Goal: Task Accomplishment & Management: Complete application form

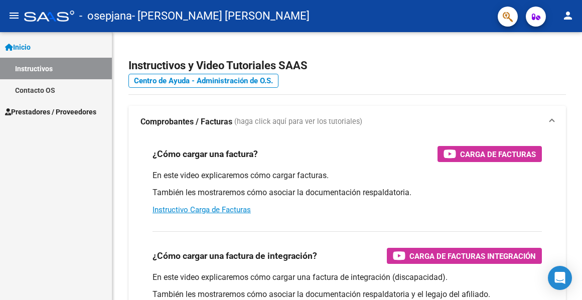
click at [66, 112] on span "Prestadores / Proveedores" at bounding box center [50, 111] width 91 height 11
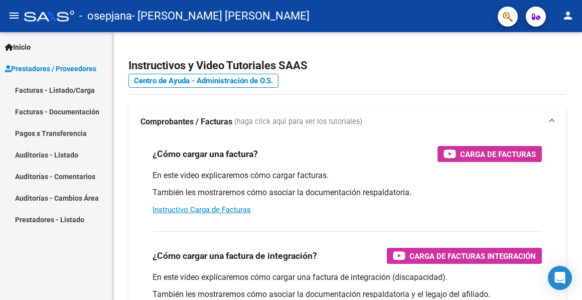
click at [54, 90] on link "Facturas - Listado/Carga" at bounding box center [56, 90] width 112 height 22
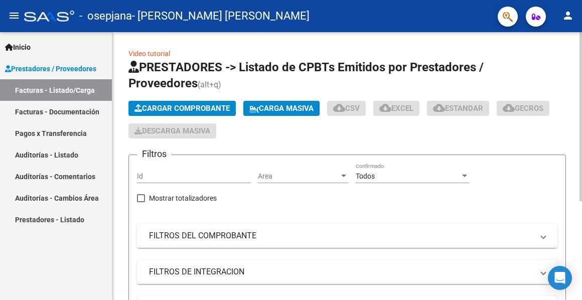
click at [168, 108] on span "Cargar Comprobante" at bounding box center [181, 108] width 95 height 9
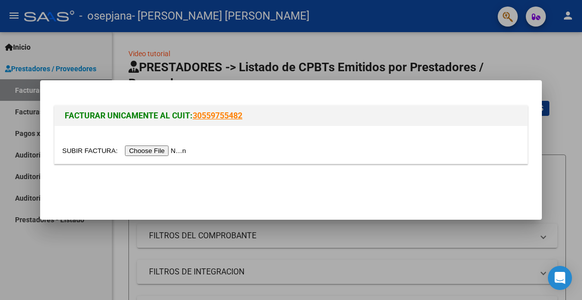
click at [156, 148] on input "file" at bounding box center [125, 150] width 127 height 11
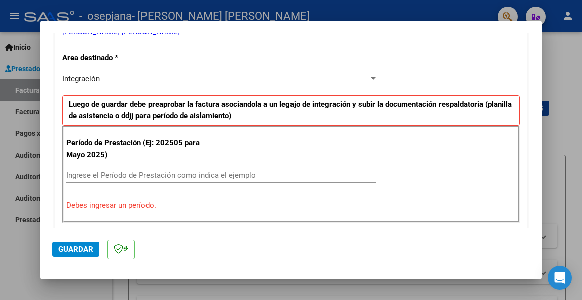
scroll to position [251, 0]
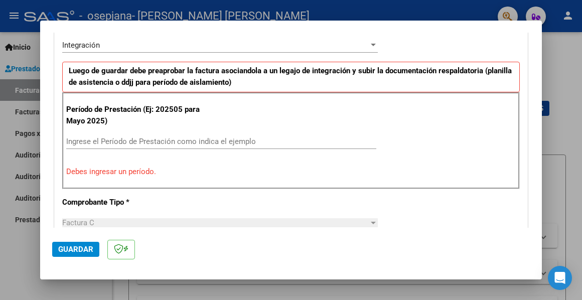
click at [100, 140] on input "Ingrese el Período de Prestación como indica el ejemplo" at bounding box center [221, 141] width 310 height 9
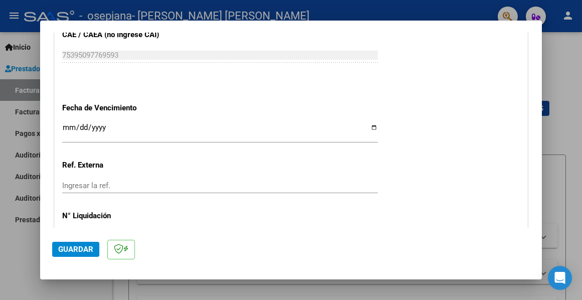
scroll to position [706, 0]
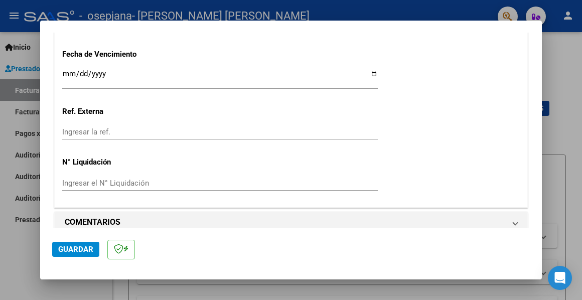
type input "202509"
click at [77, 249] on span "Guardar" at bounding box center [75, 249] width 35 height 9
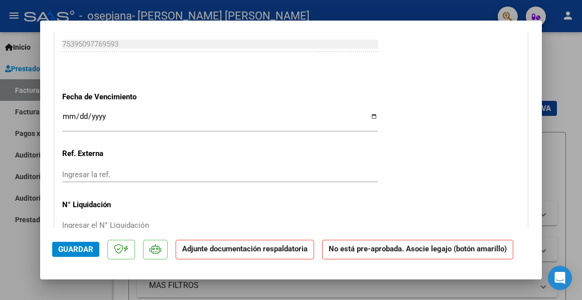
scroll to position [802, 0]
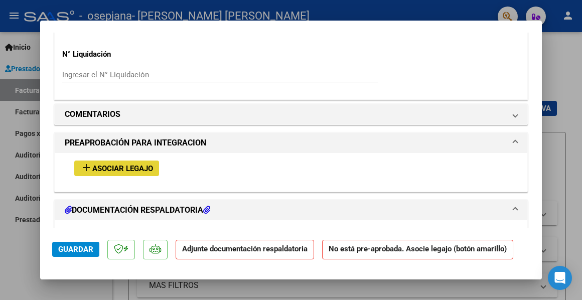
click at [105, 164] on span "Asociar Legajo" at bounding box center [122, 168] width 61 height 9
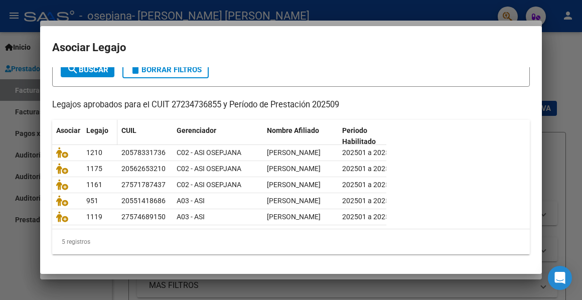
scroll to position [108, 0]
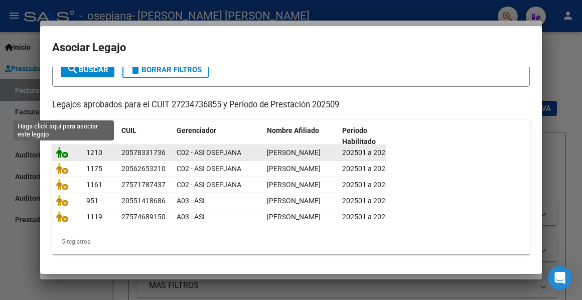
click at [62, 147] on icon at bounding box center [62, 152] width 12 height 11
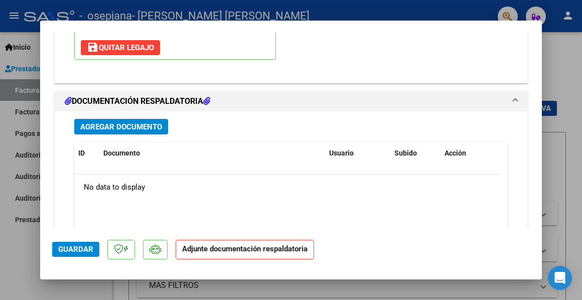
scroll to position [1040, 0]
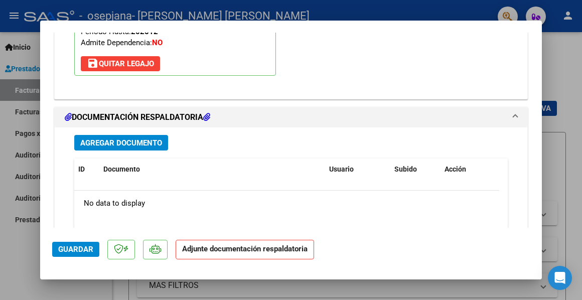
click at [112, 138] on span "Agregar Documento" at bounding box center [121, 142] width 82 height 9
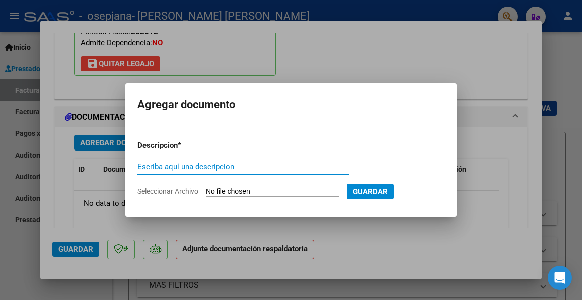
click at [170, 167] on input "Escriba aquí una descripcion" at bounding box center [243, 166] width 212 height 9
type input "CAE"
click at [239, 191] on input "Seleccionar Archivo" at bounding box center [272, 192] width 133 height 10
type input "C:\fakepath\Constatación de Comprobantes _ AFIP596.pdf"
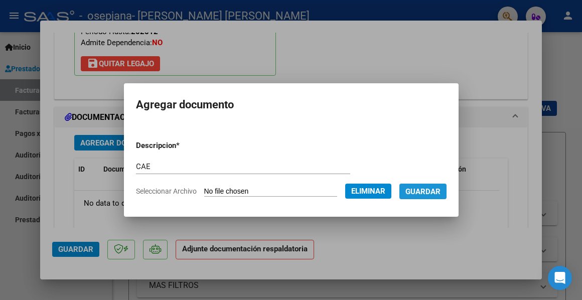
click at [424, 192] on span "Guardar" at bounding box center [422, 191] width 35 height 9
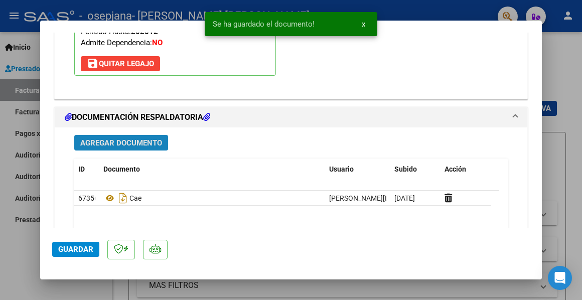
click at [113, 138] on span "Agregar Documento" at bounding box center [121, 142] width 82 height 9
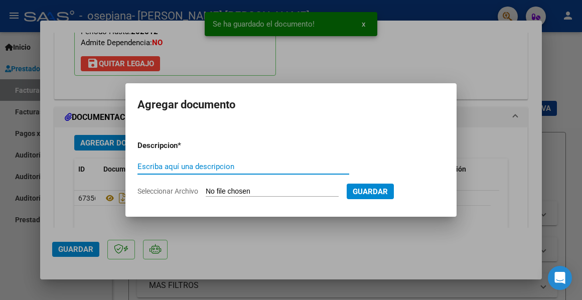
click at [144, 164] on input "Escriba aquí una descripcion" at bounding box center [243, 166] width 212 height 9
type input "ASISTENCIA"
click at [242, 190] on input "Seleccionar Archivo" at bounding box center [272, 192] width 133 height 10
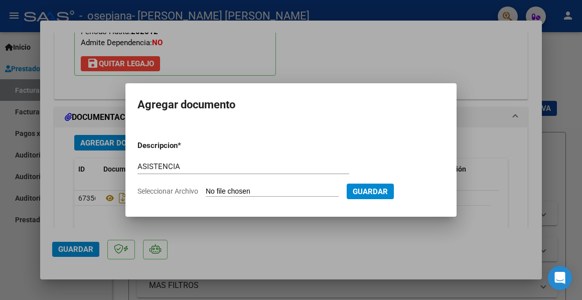
type input "C:\fakepath\Asistencia [DATE].pdf"
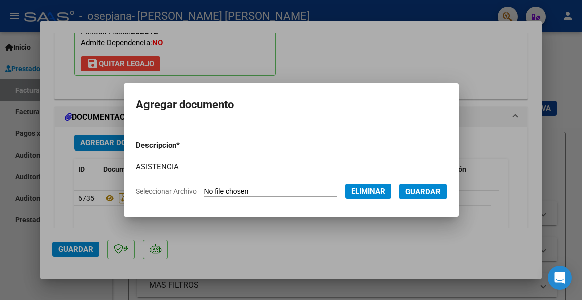
click at [416, 193] on span "Guardar" at bounding box center [422, 191] width 35 height 9
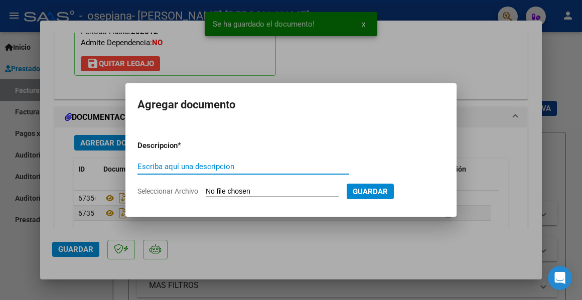
click at [133, 164] on mat-dialog-content "Descripcion * Escriba aquí una descripcion Seleccionar Archivo Guardar" at bounding box center [290, 164] width 331 height 80
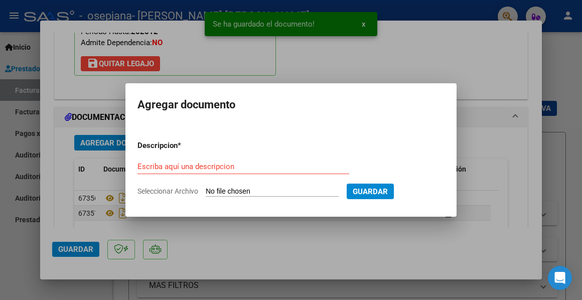
click at [141, 166] on input "Escriba aquí una descripcion" at bounding box center [243, 166] width 212 height 9
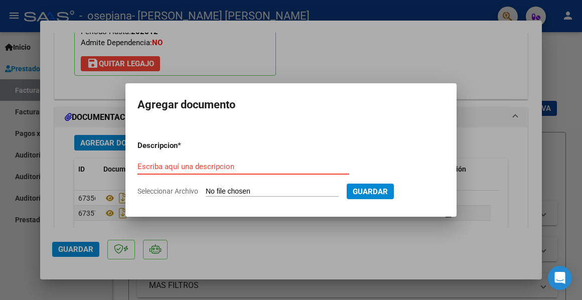
click at [195, 165] on input "Escriba aquí una descripcion" at bounding box center [243, 166] width 212 height 9
type input "INFORME"
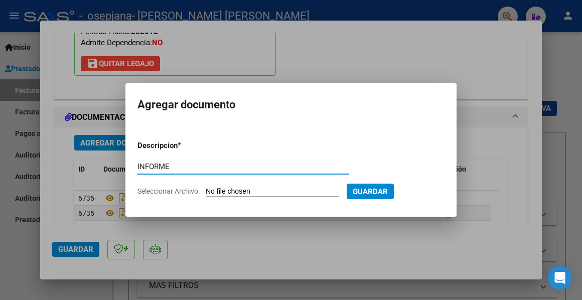
click at [223, 189] on input "Seleccionar Archivo" at bounding box center [272, 192] width 133 height 10
type input "C:\fakepath\Asistencia [DATE].pdf"
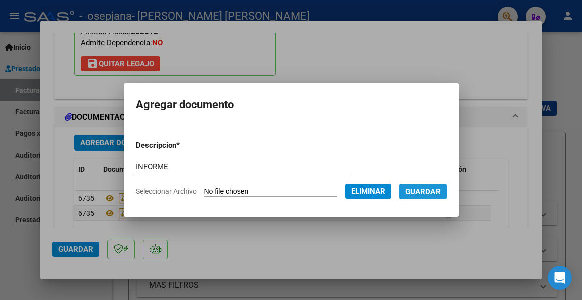
click at [420, 193] on span "Guardar" at bounding box center [422, 191] width 35 height 9
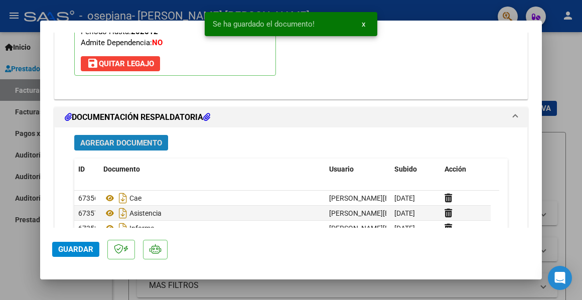
click at [89, 138] on span "Agregar Documento" at bounding box center [121, 142] width 82 height 9
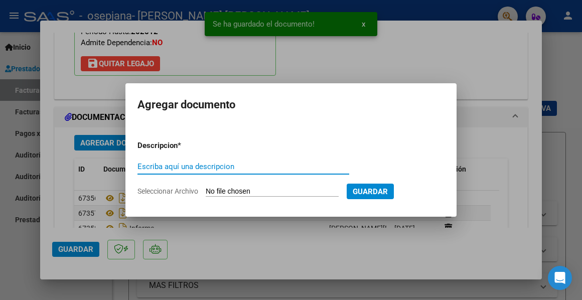
click at [151, 166] on input "Escriba aquí una descripcion" at bounding box center [243, 166] width 212 height 9
type input "RECIBO"
click at [243, 191] on input "Seleccionar Archivo" at bounding box center [272, 192] width 133 height 10
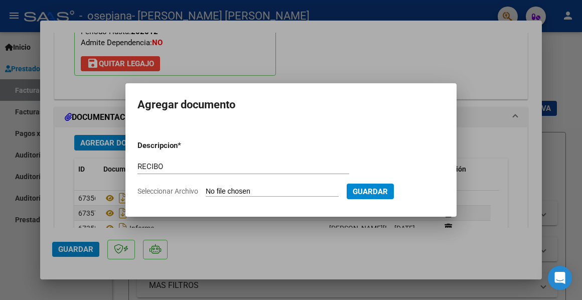
type input "C:\fakepath\Recibo FC524.pdf"
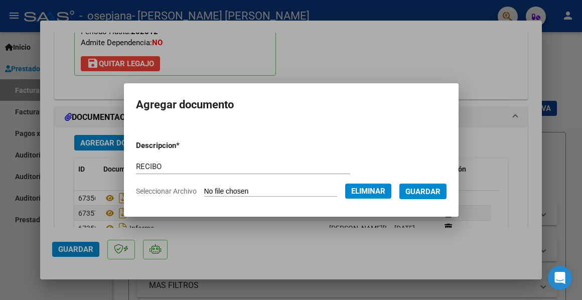
click at [419, 193] on span "Guardar" at bounding box center [422, 191] width 35 height 9
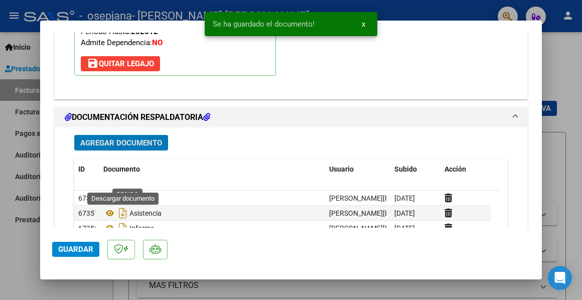
scroll to position [1090, 0]
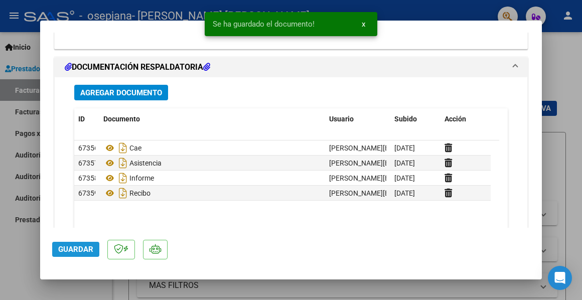
click at [82, 249] on span "Guardar" at bounding box center [75, 249] width 35 height 9
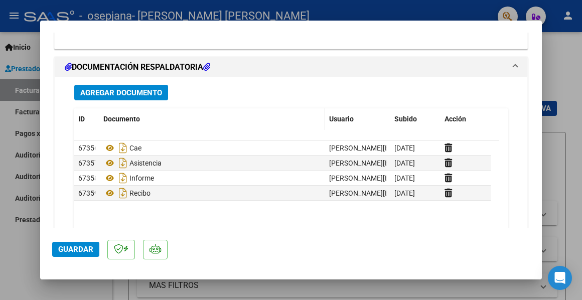
scroll to position [1140, 0]
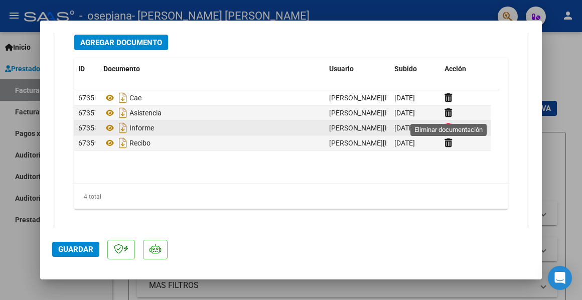
click at [447, 123] on icon at bounding box center [448, 128] width 8 height 10
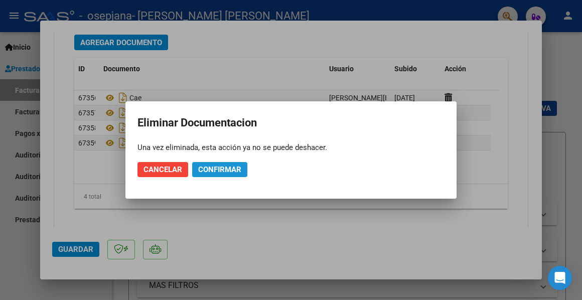
click at [221, 168] on span "Confirmar" at bounding box center [219, 169] width 43 height 9
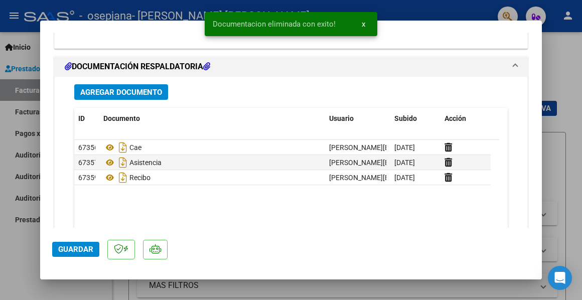
scroll to position [1090, 0]
click at [113, 88] on span "Agregar Documento" at bounding box center [121, 92] width 82 height 9
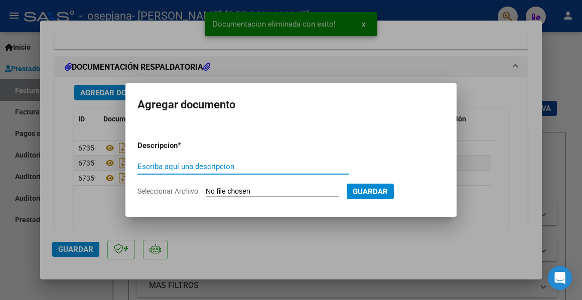
click at [153, 165] on input "Escriba aquí una descripcion" at bounding box center [243, 166] width 212 height 9
type input "INFORME"
click at [255, 192] on input "Seleccionar Archivo" at bounding box center [272, 192] width 133 height 10
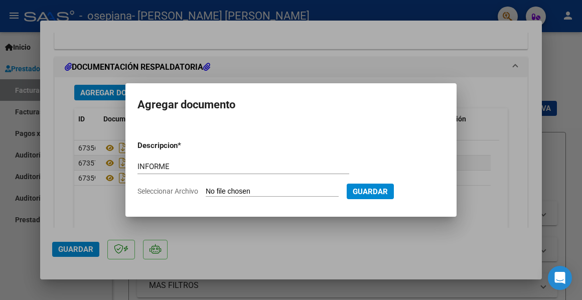
type input "C:\fakepath\[PERSON_NAME] IF.pdf"
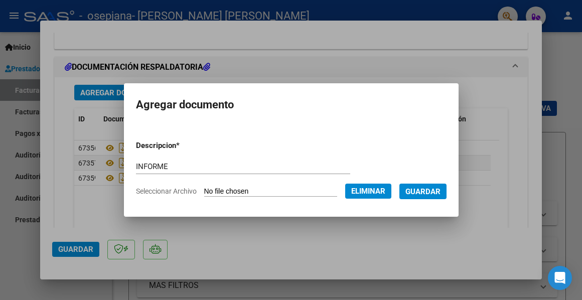
click at [426, 191] on span "Guardar" at bounding box center [422, 191] width 35 height 9
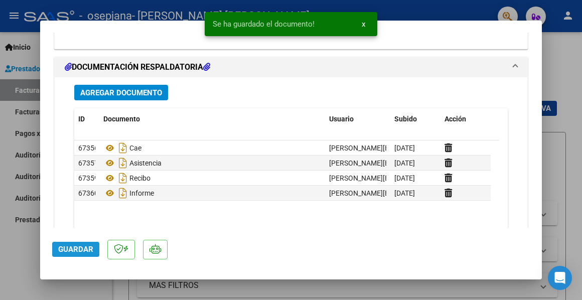
click at [81, 248] on span "Guardar" at bounding box center [75, 249] width 35 height 9
click at [21, 227] on div at bounding box center [291, 150] width 582 height 300
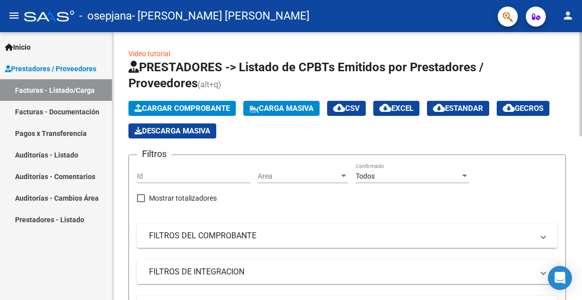
click at [185, 106] on span "Cargar Comprobante" at bounding box center [181, 108] width 95 height 9
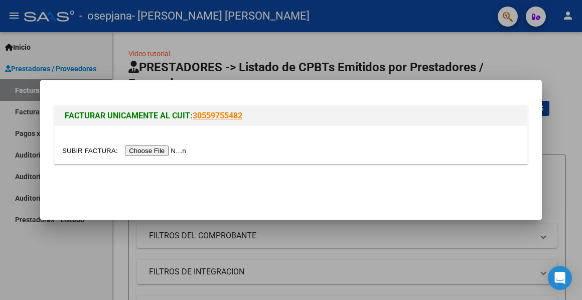
click at [158, 150] on input "file" at bounding box center [125, 150] width 127 height 11
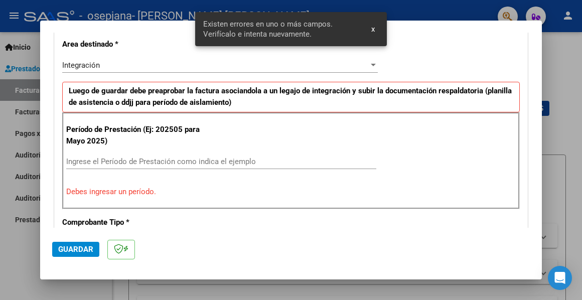
scroll to position [233, 0]
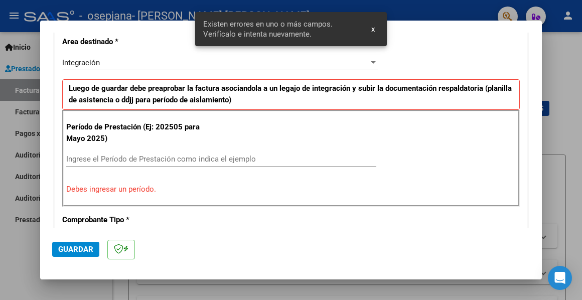
click at [118, 156] on input "Ingrese el Período de Prestación como indica el ejemplo" at bounding box center [221, 158] width 310 height 9
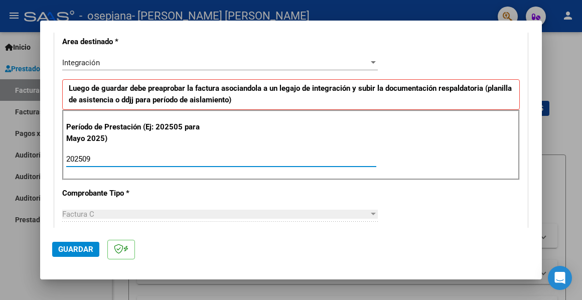
type input "202509"
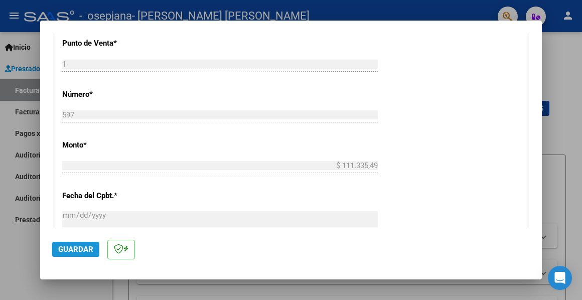
click at [75, 253] on span "Guardar" at bounding box center [75, 249] width 35 height 9
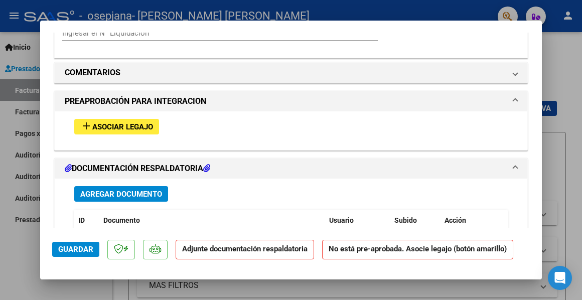
scroll to position [853, 0]
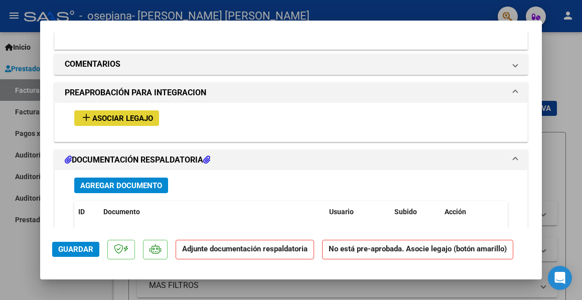
click at [91, 111] on mat-icon "add" at bounding box center [86, 117] width 12 height 12
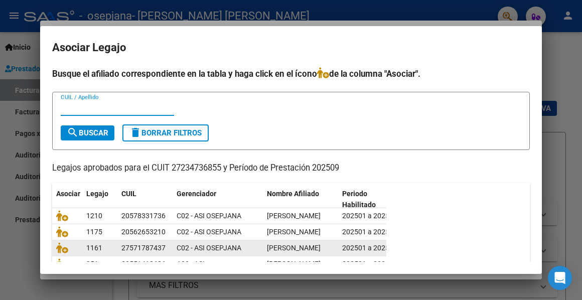
scroll to position [100, 0]
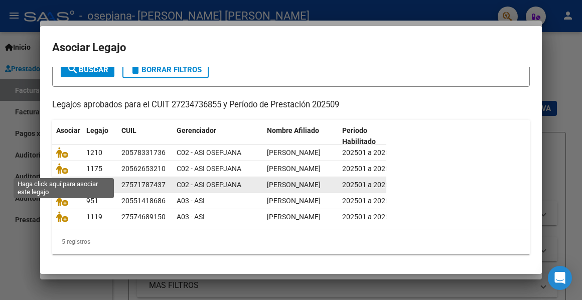
click at [64, 179] on icon at bounding box center [62, 184] width 12 height 11
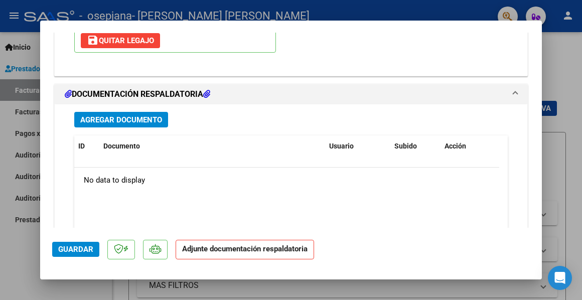
scroll to position [1040, 0]
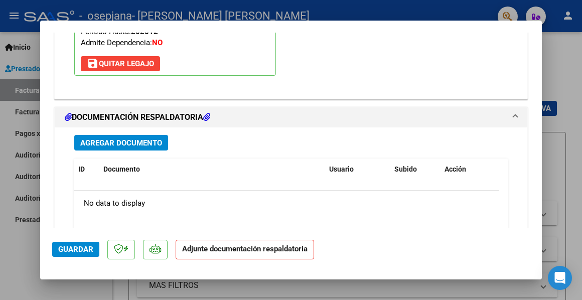
click at [116, 138] on span "Agregar Documento" at bounding box center [121, 142] width 82 height 9
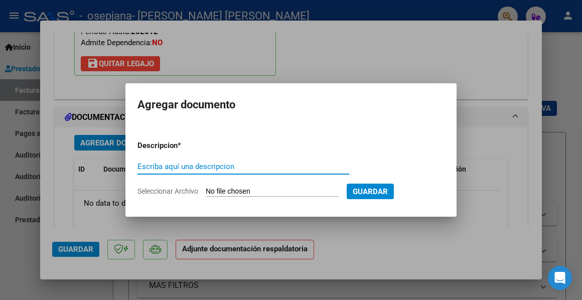
click at [152, 163] on input "Escriba aquí una descripcion" at bounding box center [243, 166] width 212 height 9
type input "INFORME"
click at [232, 189] on input "Seleccionar Archivo" at bounding box center [272, 192] width 133 height 10
type input "C:\fakepath\Informe [DATE].pdf"
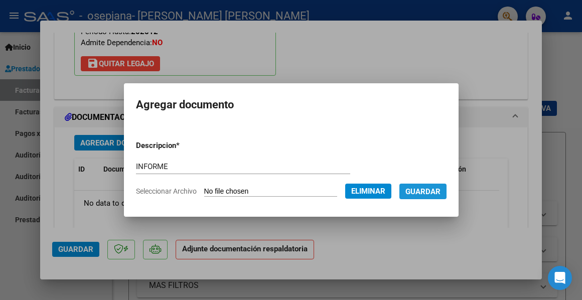
click at [422, 192] on span "Guardar" at bounding box center [422, 191] width 35 height 9
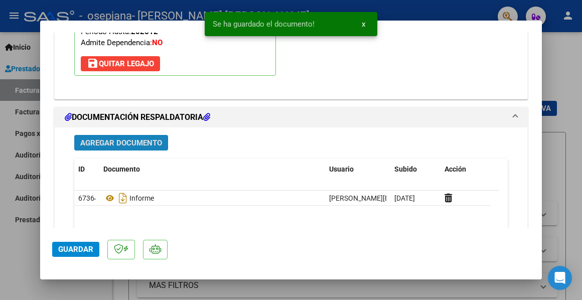
click at [91, 138] on span "Agregar Documento" at bounding box center [121, 142] width 82 height 9
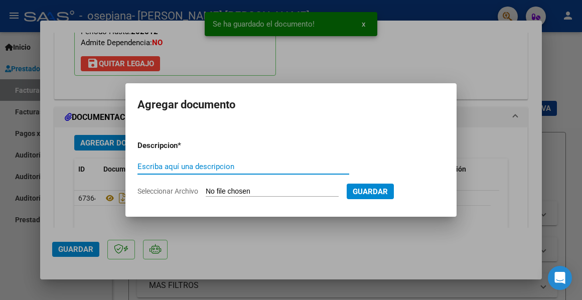
click at [149, 167] on input "Escriba aquí una descripcion" at bounding box center [243, 166] width 212 height 9
type input "cae"
click at [239, 191] on input "Seleccionar Archivo" at bounding box center [272, 192] width 133 height 10
type input "C:\fakepath\Constatación de Comprobantes _ AFIP597.pdf"
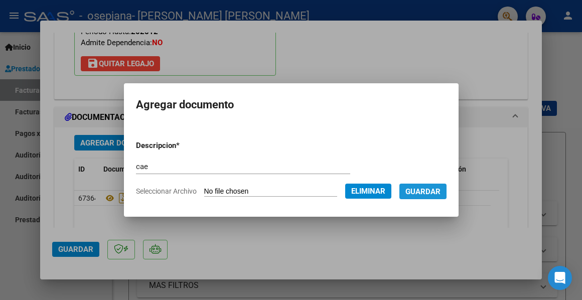
click at [414, 193] on span "Guardar" at bounding box center [422, 191] width 35 height 9
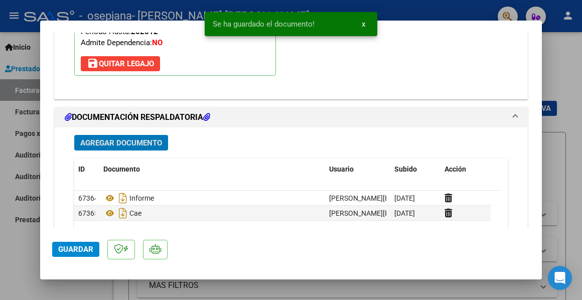
click at [100, 138] on span "Agregar Documento" at bounding box center [121, 142] width 82 height 9
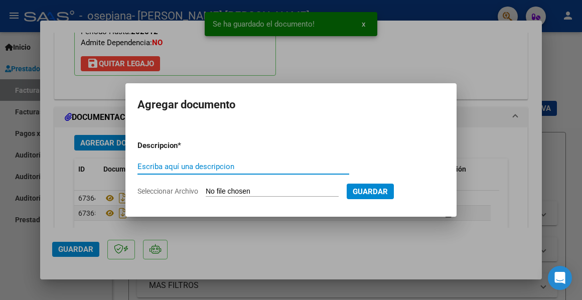
click at [139, 164] on input "Escriba aquí una descripcion" at bounding box center [243, 166] width 212 height 9
type input "ASISTENCIA"
click at [237, 190] on input "Seleccionar Archivo" at bounding box center [272, 192] width 133 height 10
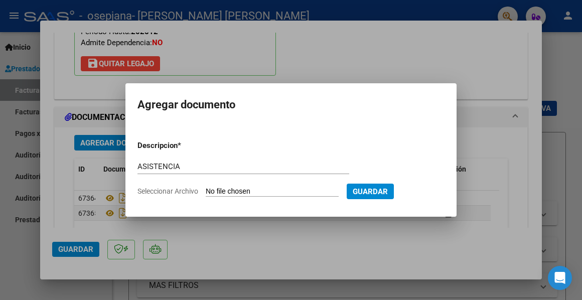
type input "C:\fakepath\Asistencia [DATE].pdf"
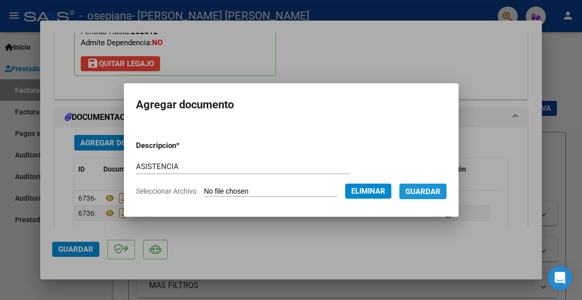
click at [428, 194] on span "Guardar" at bounding box center [422, 191] width 35 height 9
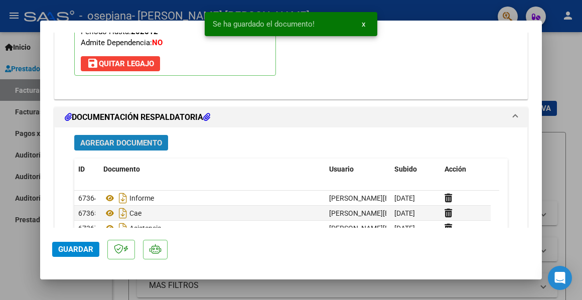
click at [104, 138] on span "Agregar Documento" at bounding box center [121, 142] width 82 height 9
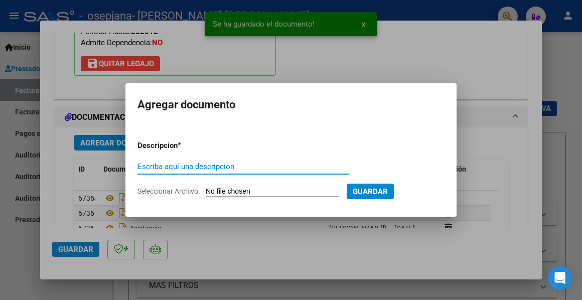
click at [146, 164] on input "Escriba aquí una descripcion" at bounding box center [243, 166] width 212 height 9
drag, startPoint x: 165, startPoint y: 167, endPoint x: 152, endPoint y: 166, distance: 13.6
click at [152, 166] on input "Escriba aquí una descripcion" at bounding box center [243, 166] width 212 height 9
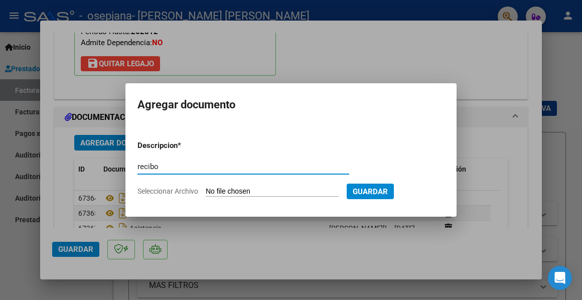
type input "recibo"
click at [233, 193] on input "Seleccionar Archivo" at bounding box center [272, 192] width 133 height 10
type input "C:\fakepath\Recibo FC525.pdf"
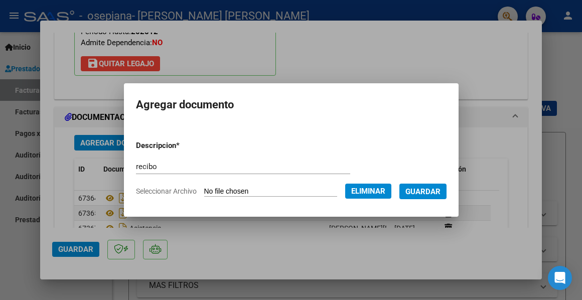
click at [434, 188] on span "Guardar" at bounding box center [422, 191] width 35 height 9
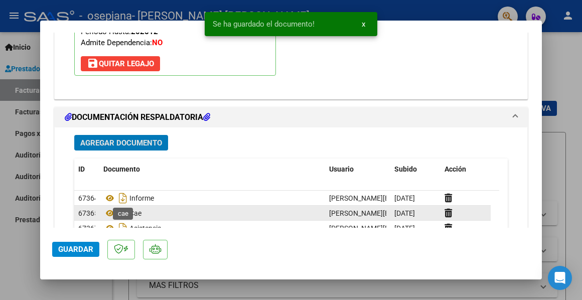
scroll to position [1140, 0]
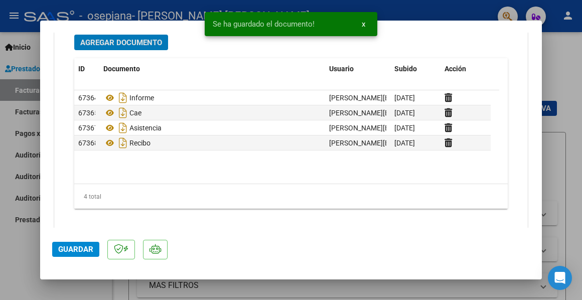
click at [78, 244] on button "Guardar" at bounding box center [75, 249] width 47 height 15
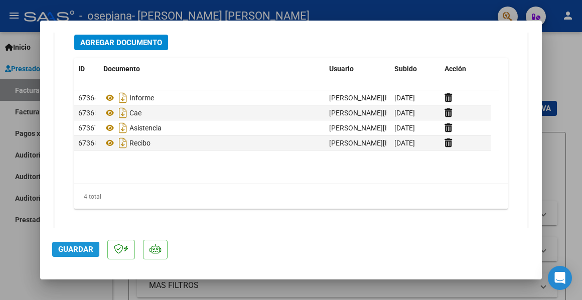
click at [78, 244] on button "Guardar" at bounding box center [75, 249] width 47 height 15
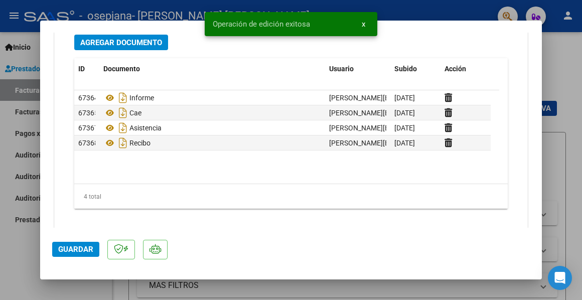
click at [559, 91] on div at bounding box center [291, 150] width 582 height 300
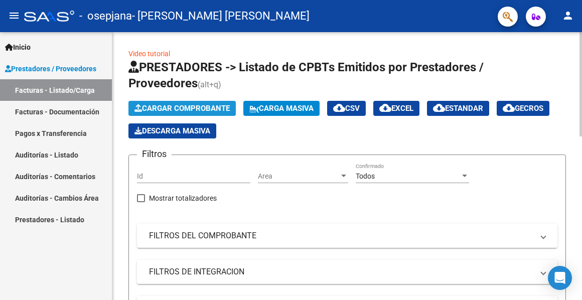
click at [173, 110] on span "Cargar Comprobante" at bounding box center [181, 108] width 95 height 9
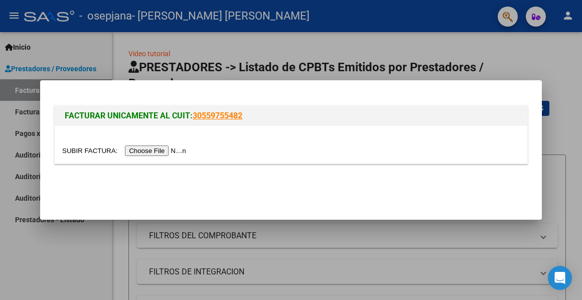
click at [157, 152] on input "file" at bounding box center [125, 150] width 127 height 11
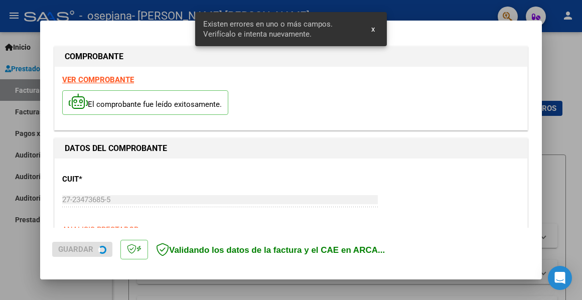
scroll to position [233, 0]
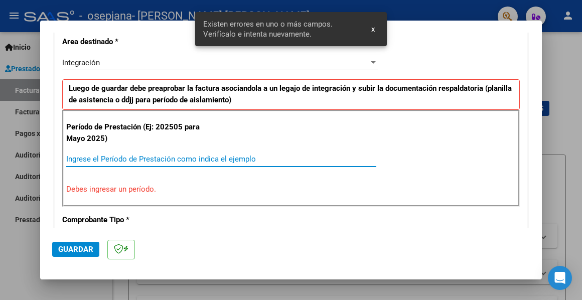
click at [102, 163] on input "Ingrese el Período de Prestación como indica el ejemplo" at bounding box center [221, 158] width 310 height 9
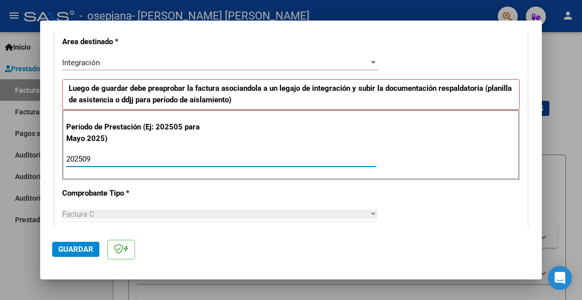
type input "202509"
click at [81, 245] on span "Guardar" at bounding box center [75, 249] width 35 height 9
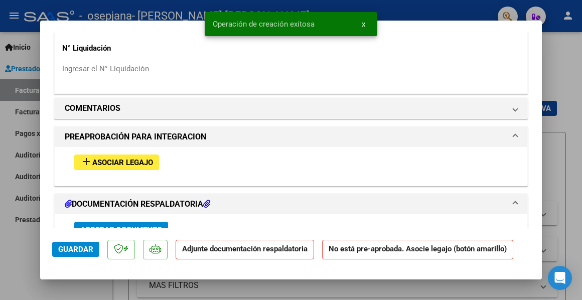
scroll to position [853, 0]
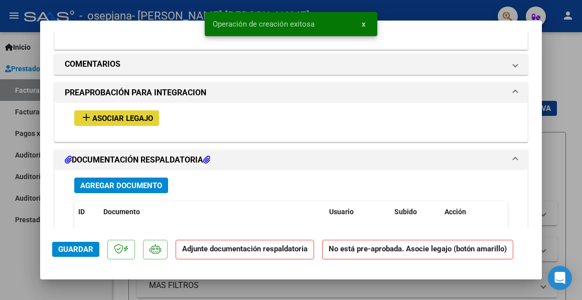
click at [110, 114] on span "Asociar Legajo" at bounding box center [122, 118] width 61 height 9
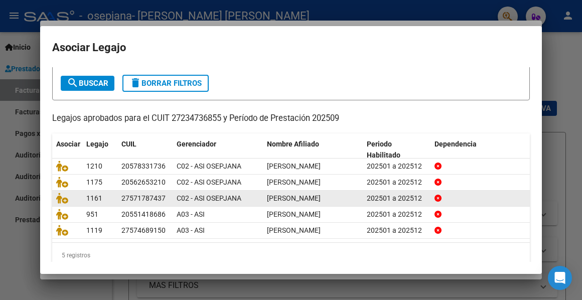
scroll to position [72, 0]
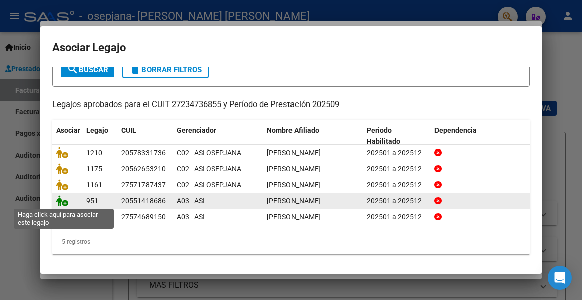
click at [60, 197] on icon at bounding box center [62, 200] width 12 height 11
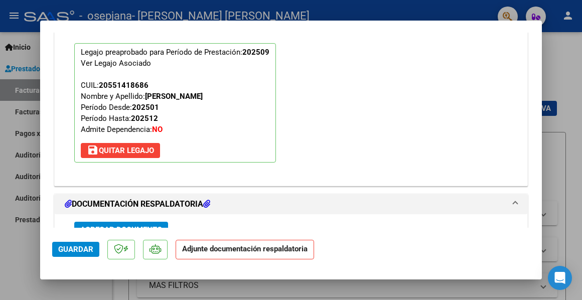
scroll to position [1053, 0]
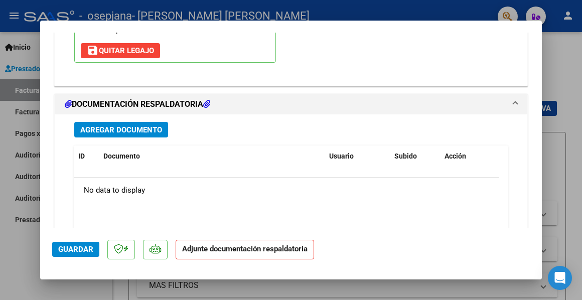
click at [114, 125] on span "Agregar Documento" at bounding box center [121, 129] width 82 height 9
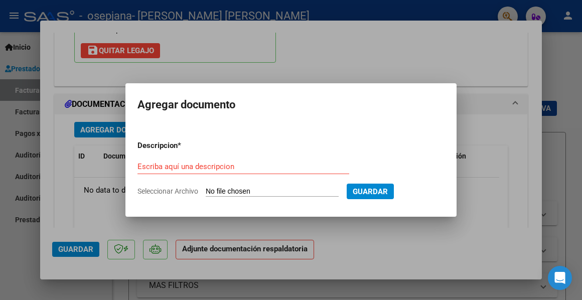
click at [136, 162] on mat-dialog-content "Descripcion * Escriba aquí una descripcion Seleccionar Archivo Guardar" at bounding box center [290, 164] width 331 height 80
click at [151, 167] on input "Escriba aquí una descripcion" at bounding box center [243, 166] width 212 height 9
type input "CAE"
click at [211, 188] on input "Seleccionar Archivo" at bounding box center [272, 192] width 133 height 10
type input "C:\fakepath\Constatación de Comprobantes _ AFIP600.pdf"
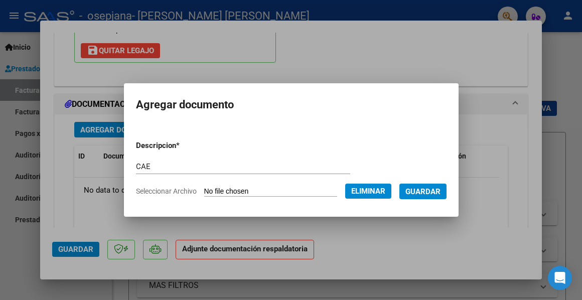
click at [430, 190] on span "Guardar" at bounding box center [422, 191] width 35 height 9
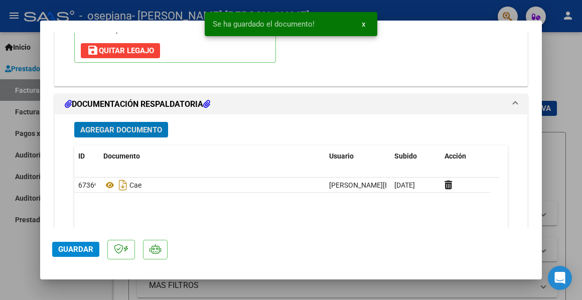
click at [91, 125] on span "Agregar Documento" at bounding box center [121, 129] width 82 height 9
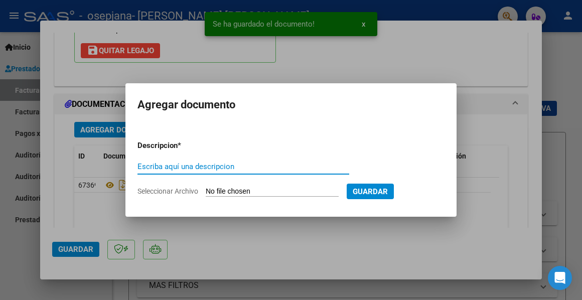
click at [152, 165] on input "Escriba aquí una descripcion" at bounding box center [243, 166] width 212 height 9
type input "INFORME"
click at [236, 194] on input "Seleccionar Archivo" at bounding box center [272, 192] width 133 height 10
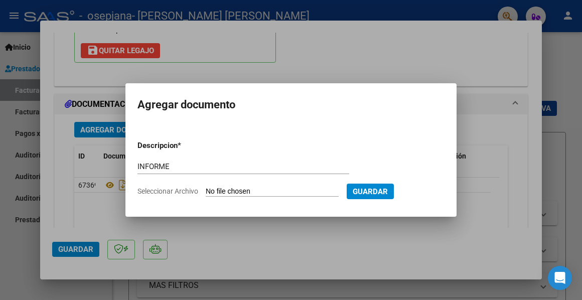
type input "C:\fakepath\Informe [DATE].pdf"
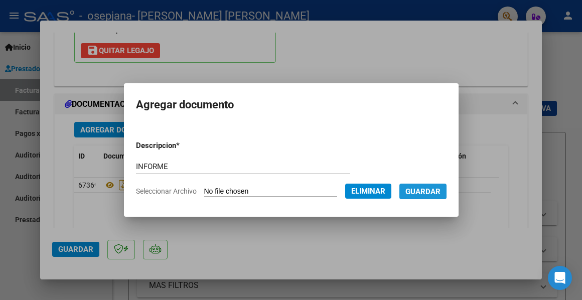
click at [420, 192] on span "Guardar" at bounding box center [422, 191] width 35 height 9
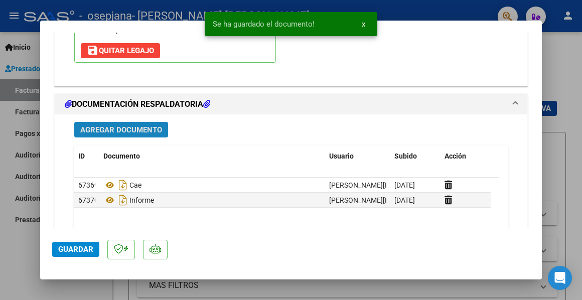
click at [111, 125] on span "Agregar Documento" at bounding box center [121, 129] width 82 height 9
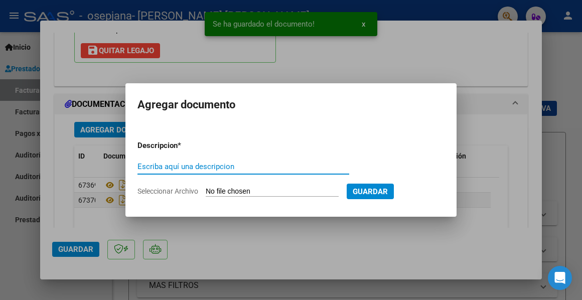
click at [139, 165] on input "Escriba aquí una descripcion" at bounding box center [243, 166] width 212 height 9
type input "ASISTENCIA"
click at [238, 192] on input "Seleccionar Archivo" at bounding box center [272, 192] width 133 height 10
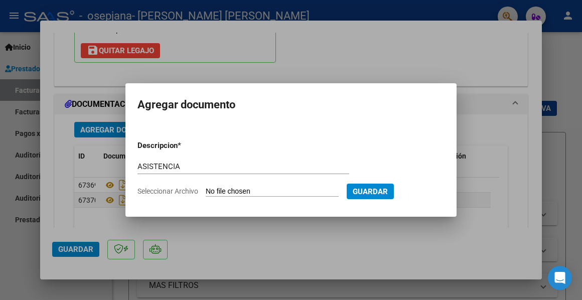
type input "C:\fakepath\Asistencia [DATE].pdf"
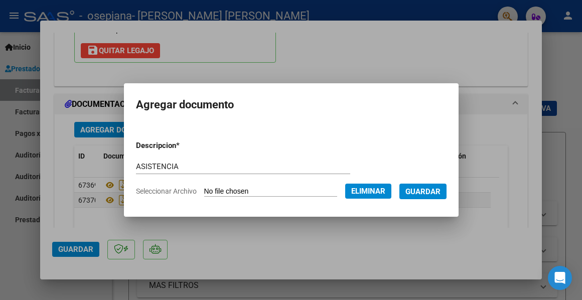
click at [423, 193] on span "Guardar" at bounding box center [422, 191] width 35 height 9
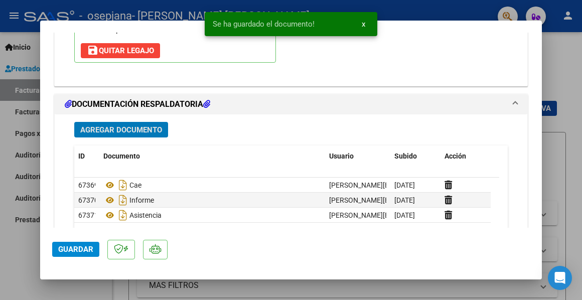
click at [101, 125] on span "Agregar Documento" at bounding box center [121, 129] width 82 height 9
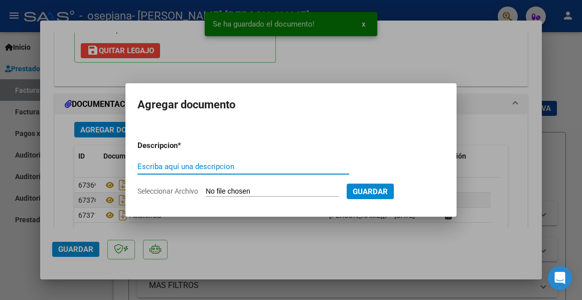
click at [153, 165] on input "Escriba aquí una descripcion" at bounding box center [243, 166] width 212 height 9
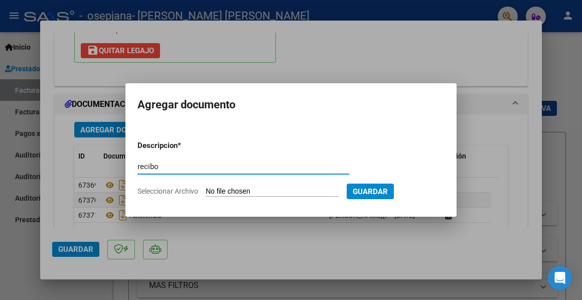
type input "recibo"
click at [225, 191] on input "Seleccionar Archivo" at bounding box center [272, 192] width 133 height 10
type input "C:\fakepath\Recibo FC528.pdf"
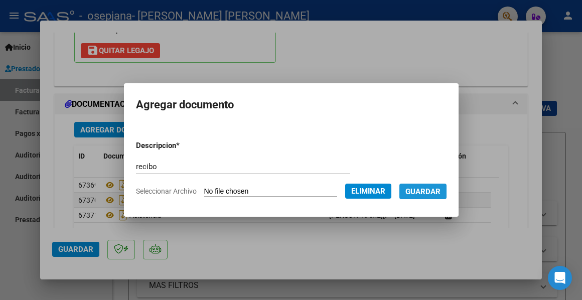
click at [431, 190] on span "Guardar" at bounding box center [422, 191] width 35 height 9
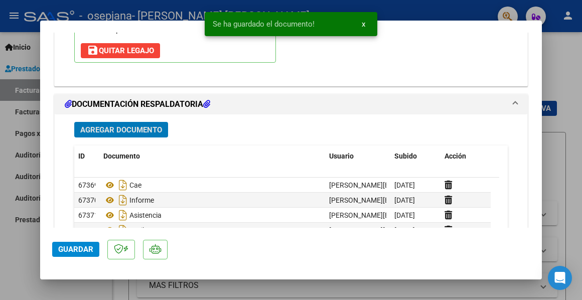
click at [59, 250] on span "Guardar" at bounding box center [75, 249] width 35 height 9
click at [19, 238] on div at bounding box center [291, 150] width 582 height 300
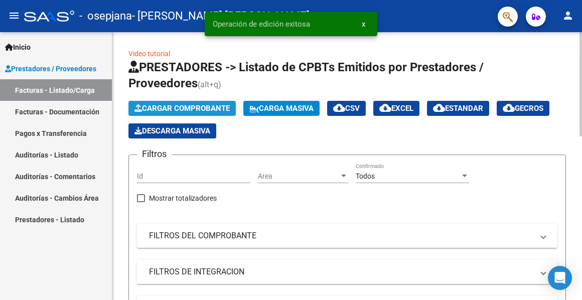
click at [158, 107] on span "Cargar Comprobante" at bounding box center [181, 108] width 95 height 9
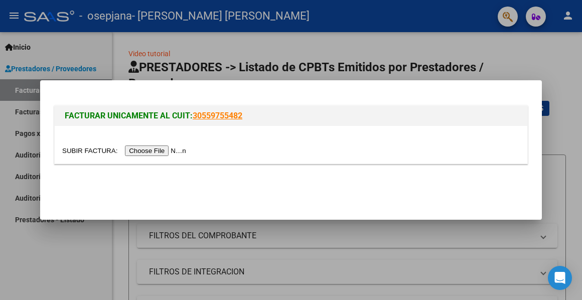
click at [155, 149] on input "file" at bounding box center [125, 150] width 127 height 11
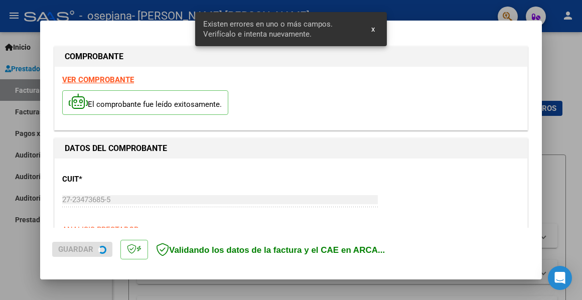
scroll to position [233, 0]
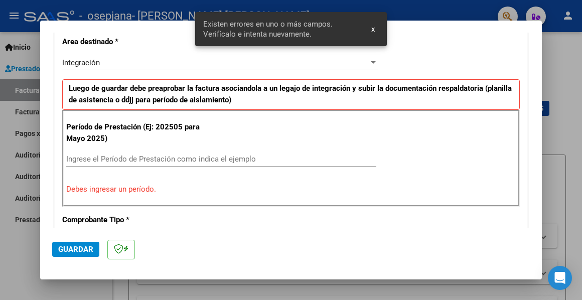
click at [122, 156] on div "Ingrese el Período de Prestación como indica el ejemplo" at bounding box center [221, 158] width 310 height 15
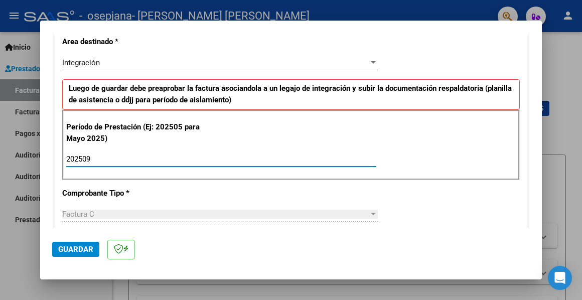
type input "202509"
click at [89, 247] on span "Guardar" at bounding box center [75, 249] width 35 height 9
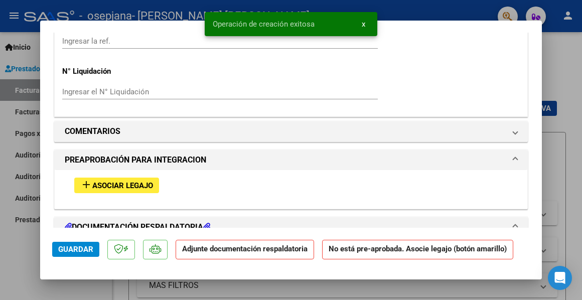
scroll to position [853, 0]
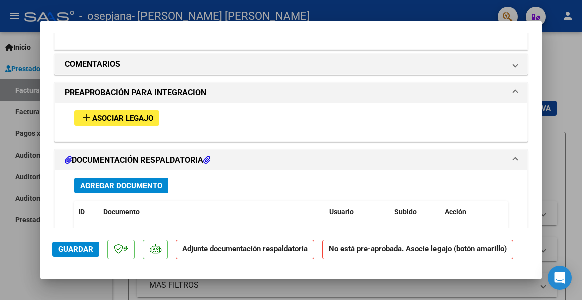
click at [107, 114] on span "Asociar Legajo" at bounding box center [122, 118] width 61 height 9
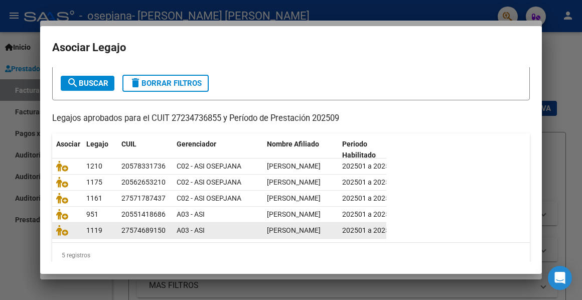
scroll to position [100, 0]
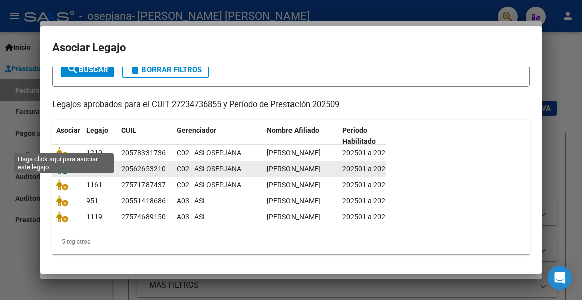
click at [58, 163] on icon at bounding box center [62, 168] width 12 height 11
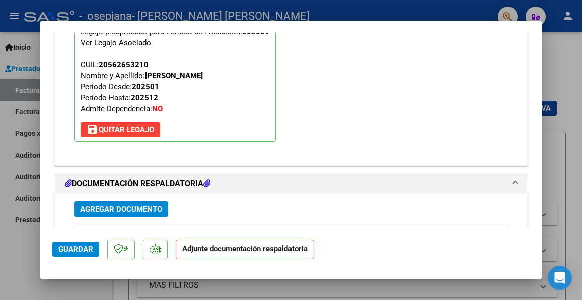
scroll to position [1003, 0]
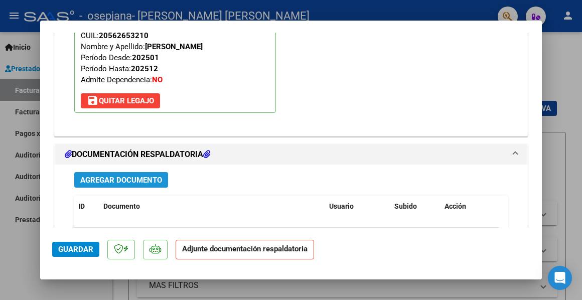
click at [121, 176] on span "Agregar Documento" at bounding box center [121, 180] width 82 height 9
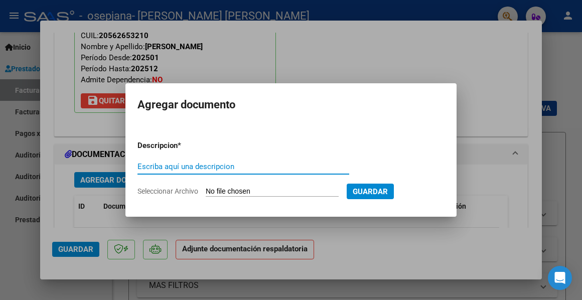
click at [147, 165] on input "Escriba aquí una descripcion" at bounding box center [243, 166] width 212 height 9
type input "INFORME"
click at [238, 188] on input "Seleccionar Archivo" at bounding box center [272, 192] width 133 height 10
type input "C:\fakepath\Informe [DATE].pdf"
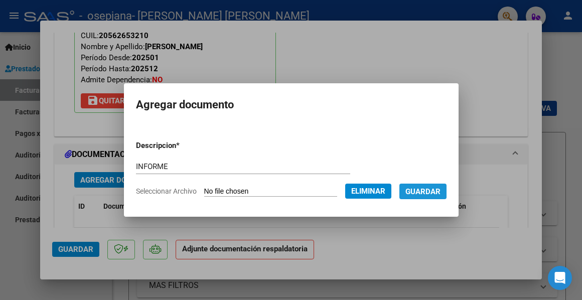
click at [428, 192] on span "Guardar" at bounding box center [422, 191] width 35 height 9
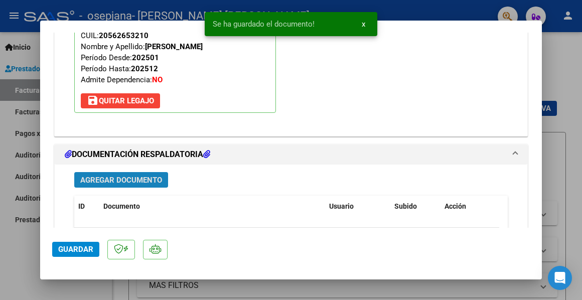
click at [109, 176] on span "Agregar Documento" at bounding box center [121, 180] width 82 height 9
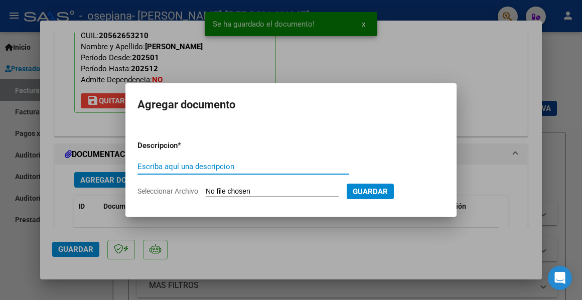
click at [151, 166] on input "Escriba aquí una descripcion" at bounding box center [243, 166] width 212 height 9
type input "ASISTENCIA"
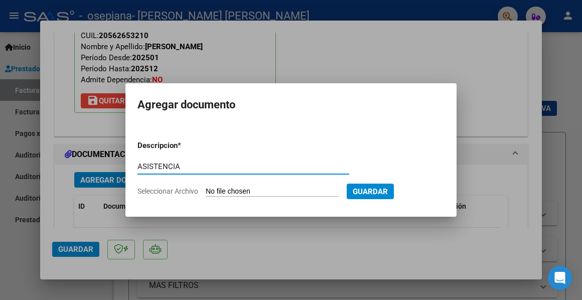
click at [223, 189] on input "Seleccionar Archivo" at bounding box center [272, 192] width 133 height 10
type input "C:\fakepath\Asistencia [DATE].pdf"
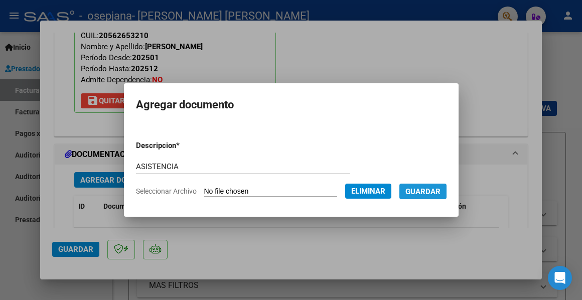
click at [427, 192] on span "Guardar" at bounding box center [422, 191] width 35 height 9
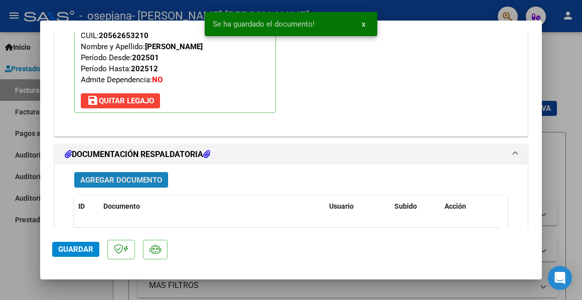
click at [110, 176] on span "Agregar Documento" at bounding box center [121, 180] width 82 height 9
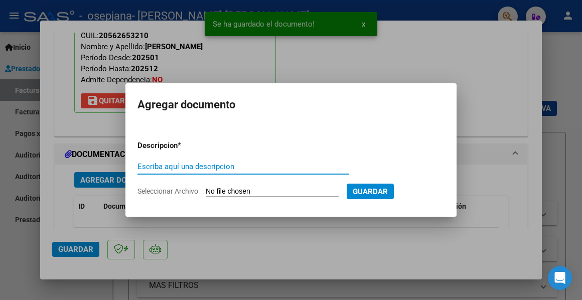
click at [160, 163] on input "Escriba aquí una descripcion" at bounding box center [243, 166] width 212 height 9
type input "RECIBO"
click at [221, 195] on input "Seleccionar Archivo" at bounding box center [272, 192] width 133 height 10
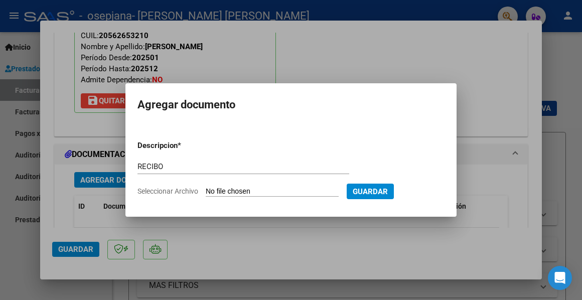
type input "C:\fakepath\Recibo FC527.pdf"
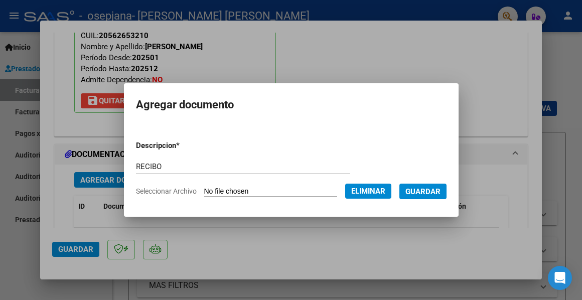
click at [414, 200] on form "Descripcion * RECIBO Escriba aquí una descripcion Seleccionar Archivo Eliminar …" at bounding box center [291, 168] width 310 height 72
click at [415, 192] on span "Guardar" at bounding box center [422, 191] width 35 height 9
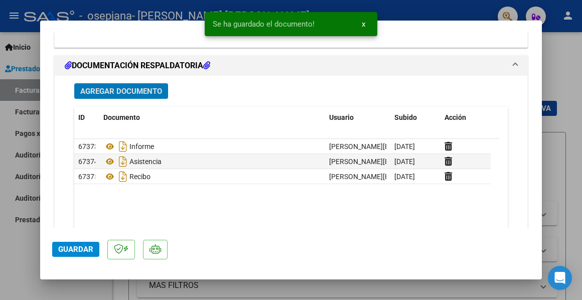
scroll to position [1103, 0]
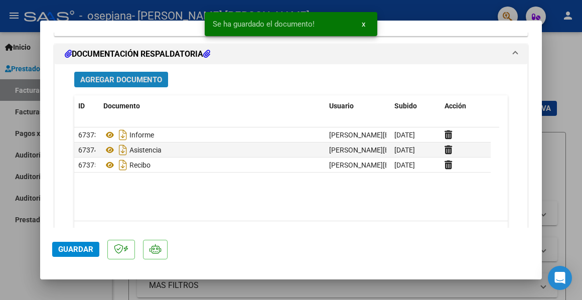
click at [123, 75] on span "Agregar Documento" at bounding box center [121, 79] width 82 height 9
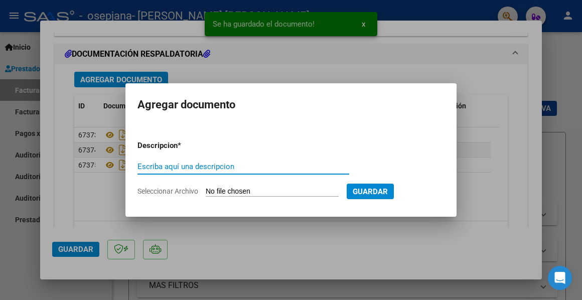
click at [157, 164] on input "Escriba aquí una descripcion" at bounding box center [243, 166] width 212 height 9
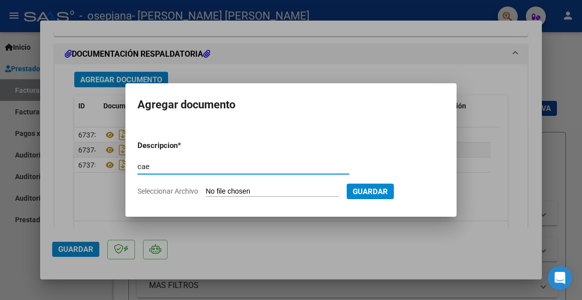
type input "cae"
click at [212, 191] on input "Seleccionar Archivo" at bounding box center [272, 192] width 133 height 10
type input "C:\fakepath\Constatación de Comprobantes _ AFIP599.pdf"
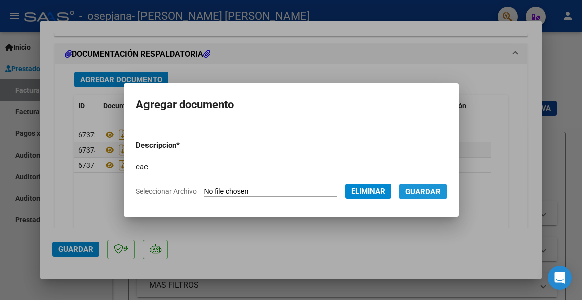
click at [420, 189] on span "Guardar" at bounding box center [422, 191] width 35 height 9
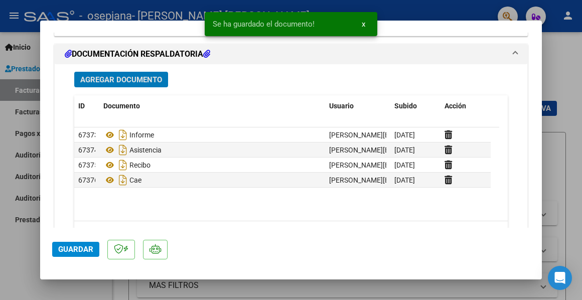
click at [88, 251] on span "Guardar" at bounding box center [75, 249] width 35 height 9
click at [12, 254] on div at bounding box center [291, 150] width 582 height 300
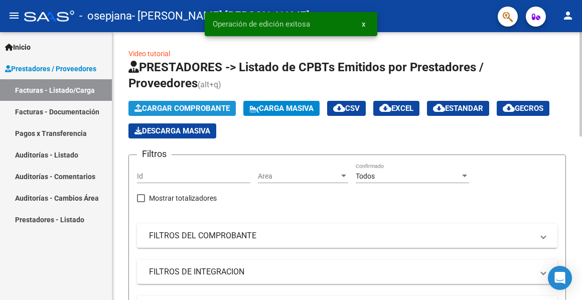
click at [155, 105] on span "Cargar Comprobante" at bounding box center [181, 108] width 95 height 9
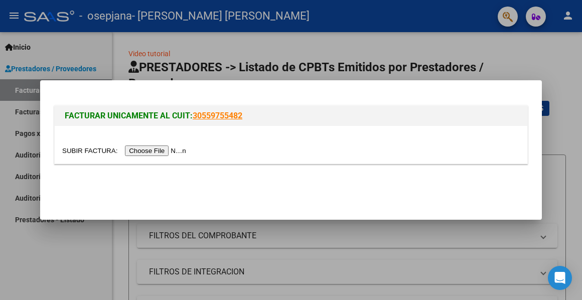
click at [148, 151] on input "file" at bounding box center [125, 150] width 127 height 11
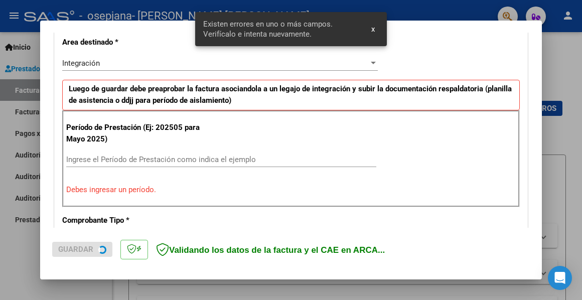
scroll to position [233, 0]
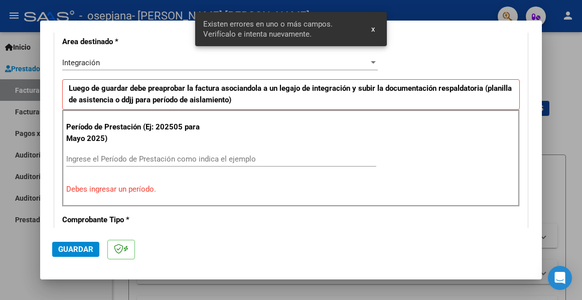
click at [98, 158] on input "Ingrese el Período de Prestación como indica el ejemplo" at bounding box center [221, 158] width 310 height 9
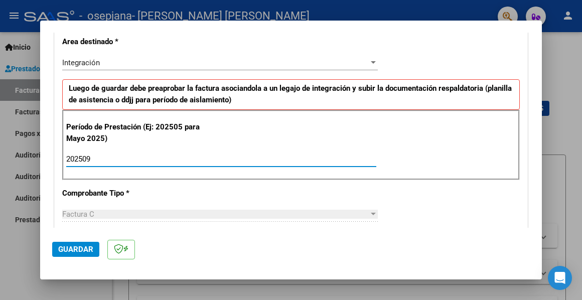
type input "202509"
click at [74, 247] on span "Guardar" at bounding box center [75, 249] width 35 height 9
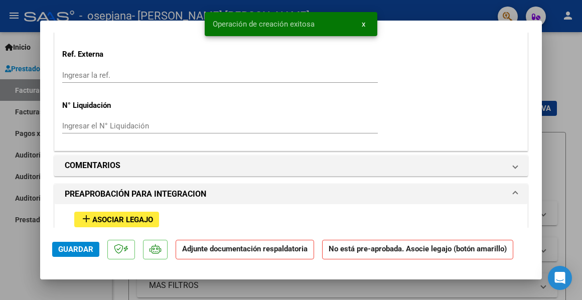
scroll to position [752, 0]
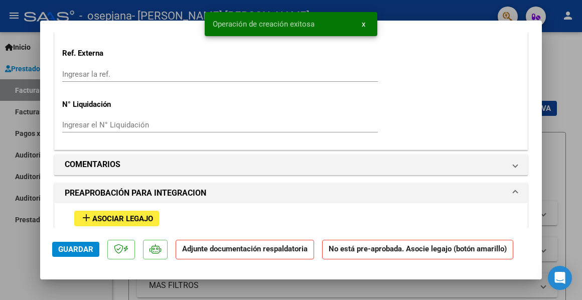
click at [107, 214] on span "Asociar Legajo" at bounding box center [122, 218] width 61 height 9
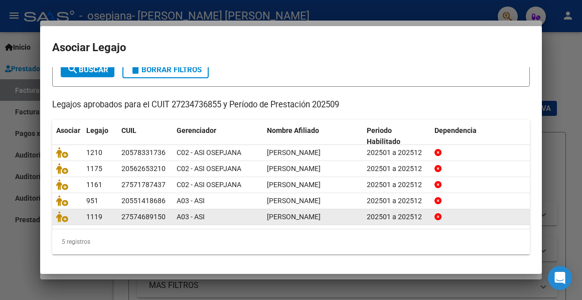
scroll to position [72, 0]
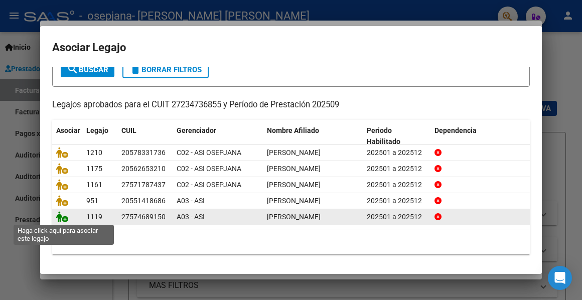
click at [62, 215] on icon at bounding box center [62, 216] width 12 height 11
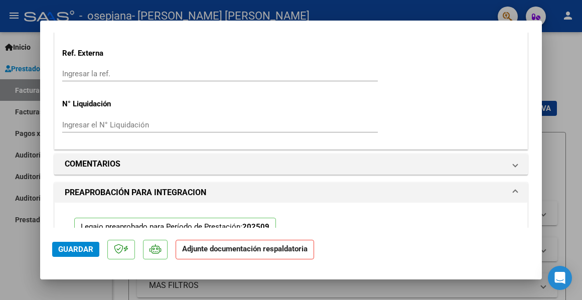
scroll to position [979, 0]
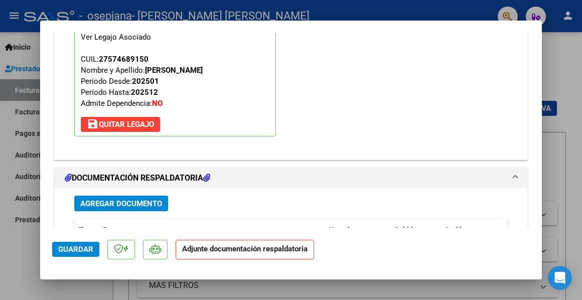
click at [102, 199] on span "Agregar Documento" at bounding box center [121, 203] width 82 height 9
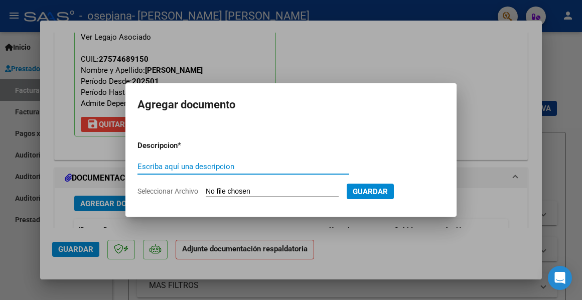
click at [155, 162] on input "Escriba aquí una descripcion" at bounding box center [243, 166] width 212 height 9
type input "CAE"
click at [229, 191] on input "Seleccionar Archivo" at bounding box center [272, 192] width 133 height 10
type input "C:\fakepath\Constatación de Comprobantes _ AFIP598.pdf"
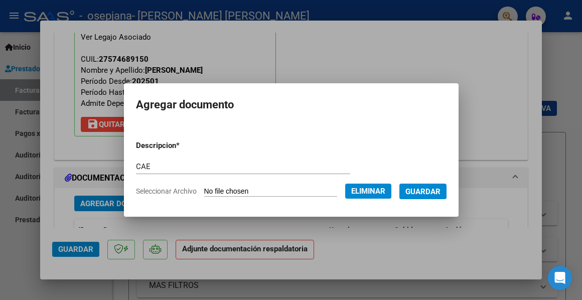
click at [420, 190] on span "Guardar" at bounding box center [422, 191] width 35 height 9
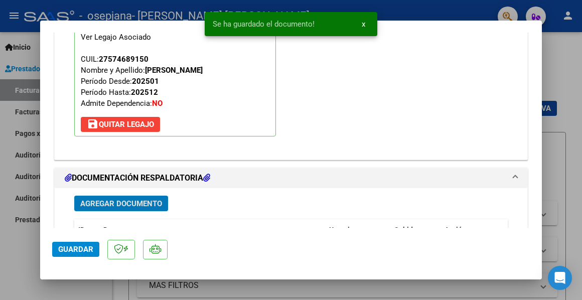
click at [106, 199] on span "Agregar Documento" at bounding box center [121, 203] width 82 height 9
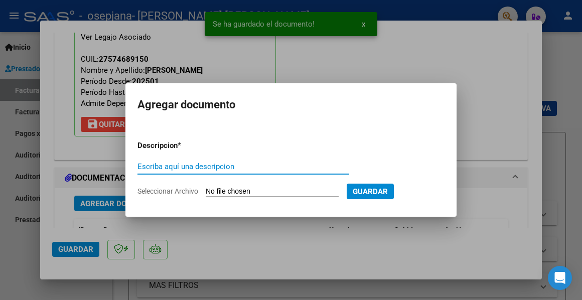
click at [153, 167] on input "Escriba aquí una descripcion" at bounding box center [243, 166] width 212 height 9
type input "INFORME"
click at [228, 188] on input "Seleccionar Archivo" at bounding box center [272, 192] width 133 height 10
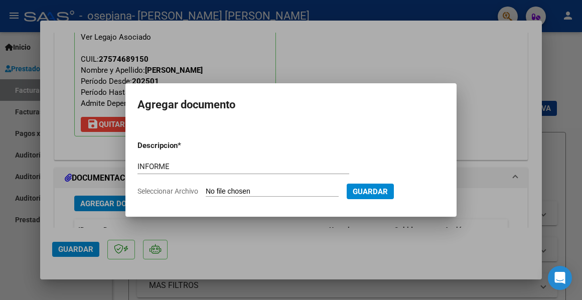
type input "C:\fakepath\Informe de [DATE].pdf"
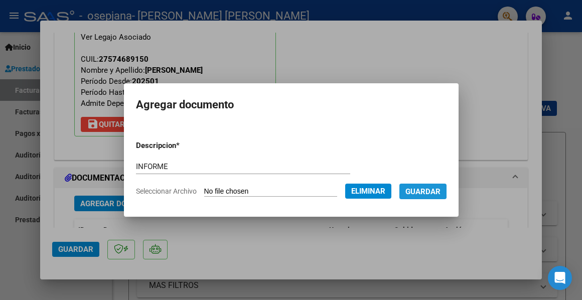
click at [419, 191] on span "Guardar" at bounding box center [422, 191] width 35 height 9
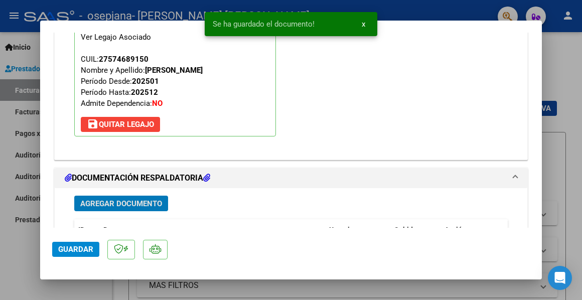
click at [112, 199] on span "Agregar Documento" at bounding box center [121, 203] width 82 height 9
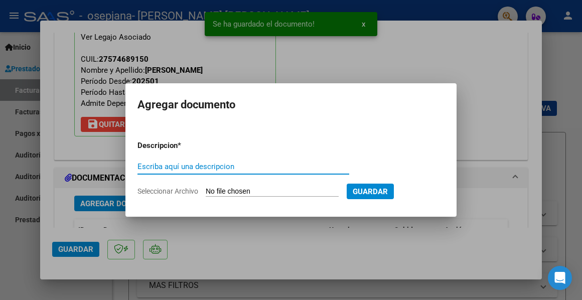
click at [145, 165] on input "Escriba aquí una descripcion" at bounding box center [243, 166] width 212 height 9
type input "RECIBO"
click at [225, 187] on input "Seleccionar Archivo" at bounding box center [272, 192] width 133 height 10
type input "C:\fakepath\Recibo FC526.pdf"
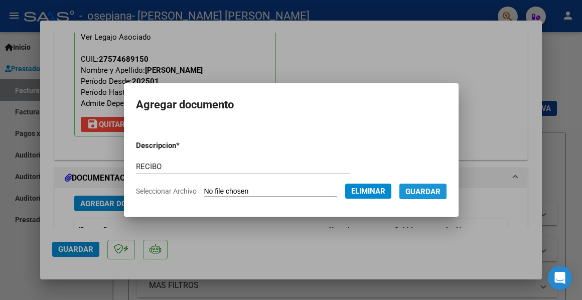
click at [421, 189] on span "Guardar" at bounding box center [422, 191] width 35 height 9
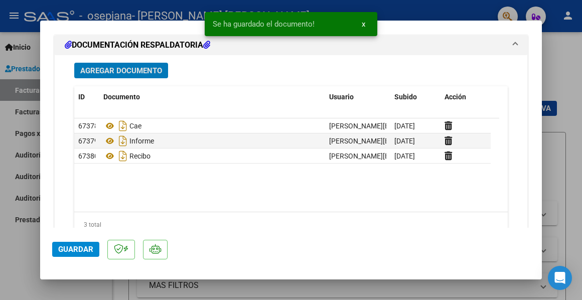
scroll to position [1130, 0]
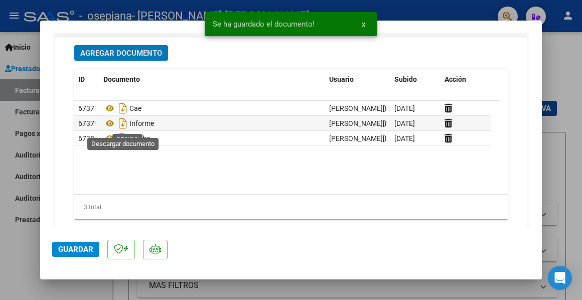
click at [99, 49] on span "Agregar Documento" at bounding box center [121, 53] width 82 height 9
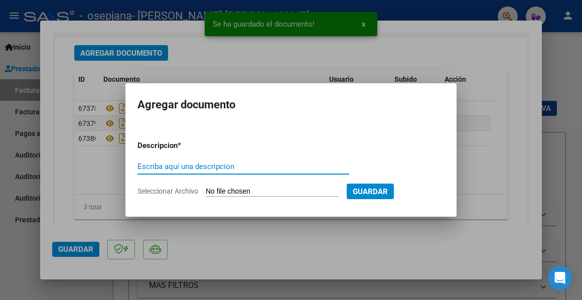
click at [161, 170] on input "Escriba aquí una descripcion" at bounding box center [243, 166] width 212 height 9
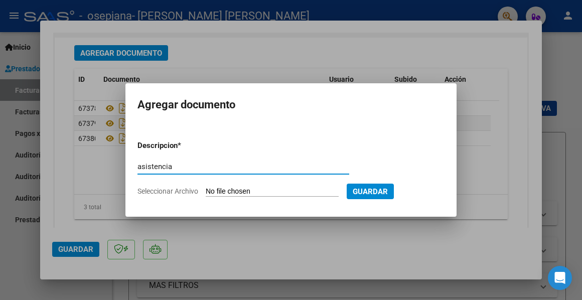
type input "asistencia"
click at [241, 191] on input "Seleccionar Archivo" at bounding box center [272, 192] width 133 height 10
type input "C:\fakepath\Asistencia [DATE].pdf"
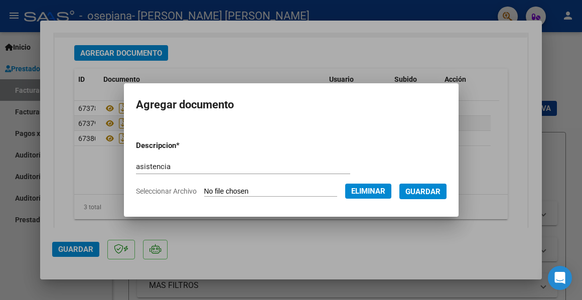
click at [416, 190] on span "Guardar" at bounding box center [422, 191] width 35 height 9
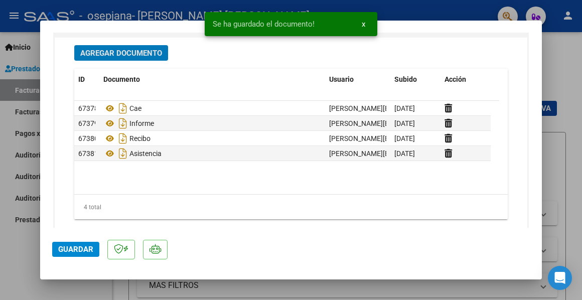
click at [77, 249] on span "Guardar" at bounding box center [75, 249] width 35 height 9
click at [23, 250] on div at bounding box center [291, 150] width 582 height 300
type input "$ 0,00"
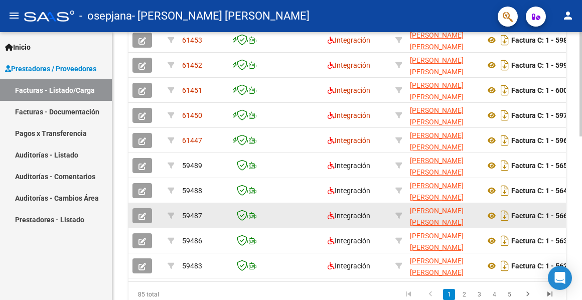
scroll to position [323, 0]
